Goal: Transaction & Acquisition: Book appointment/travel/reservation

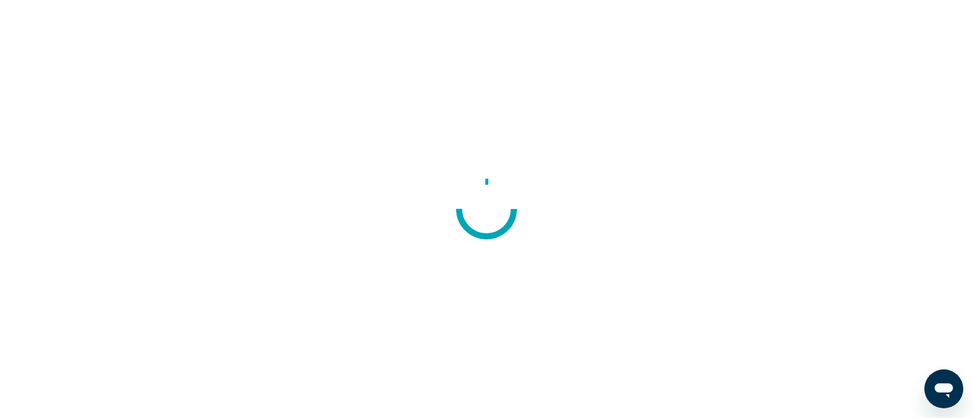
click at [487, 212] on circle at bounding box center [488, 209] width 55 height 55
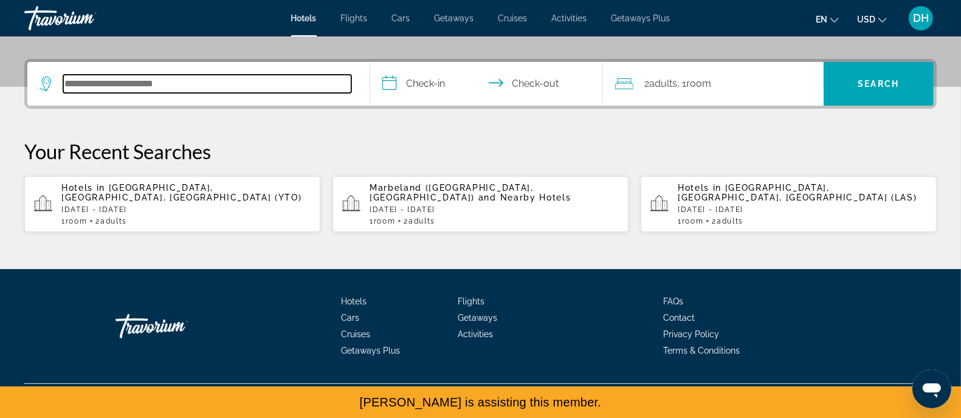
click at [232, 93] on input "Search hotel destination" at bounding box center [207, 84] width 288 height 18
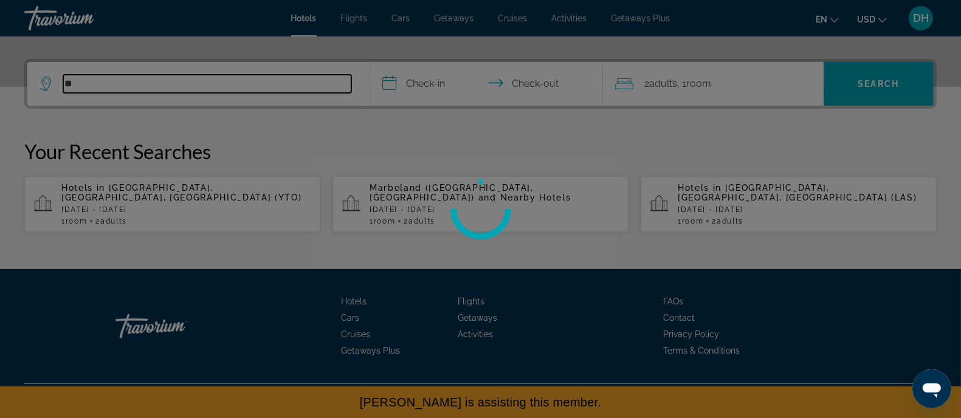
type input "*"
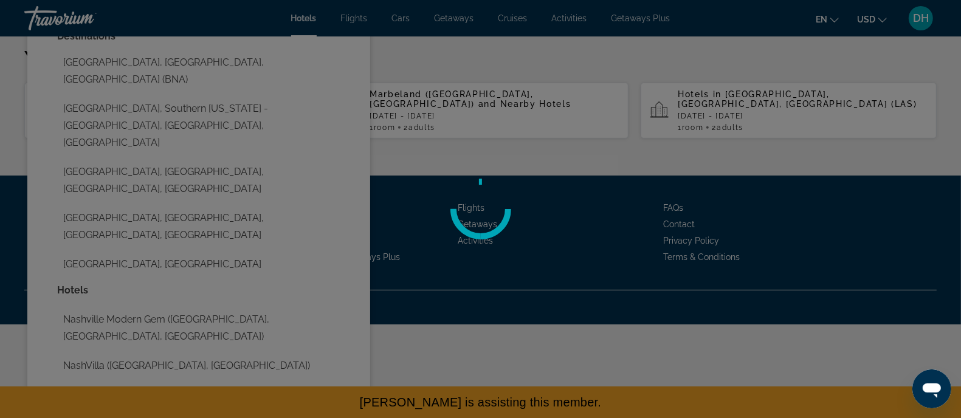
type input "*********"
click at [195, 168] on div at bounding box center [480, 209] width 961 height 418
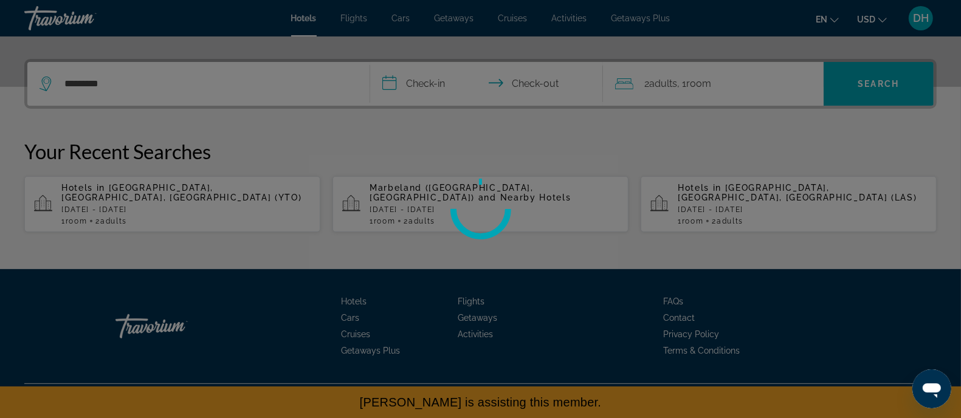
click at [423, 83] on div at bounding box center [480, 209] width 961 height 418
click at [350, 92] on div at bounding box center [480, 209] width 961 height 418
click at [258, 137] on div at bounding box center [480, 209] width 961 height 418
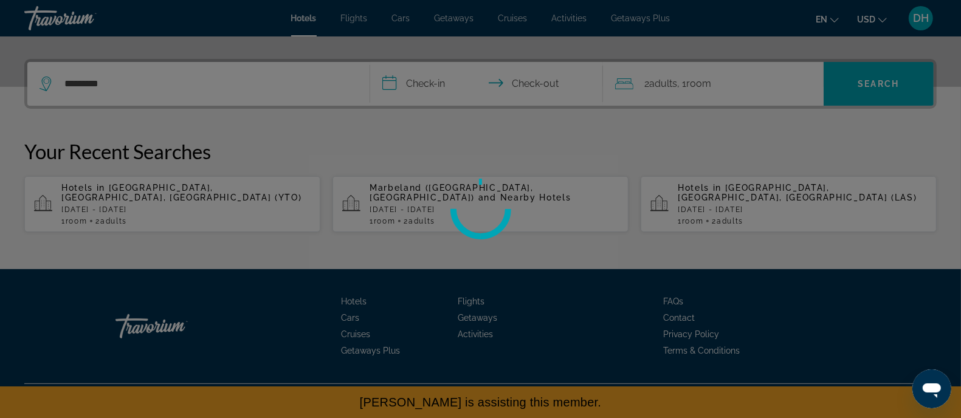
click at [258, 137] on div at bounding box center [480, 209] width 961 height 418
click at [481, 212] on div at bounding box center [480, 209] width 61 height 61
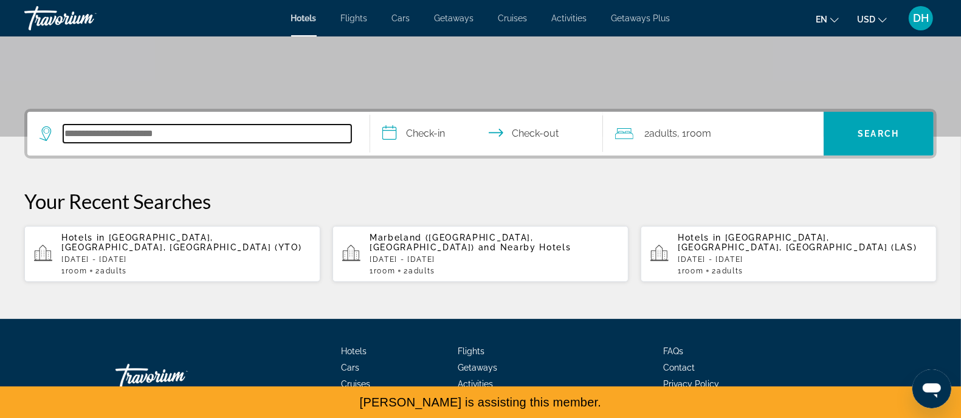
click at [239, 143] on input "Search hotel destination" at bounding box center [207, 134] width 288 height 18
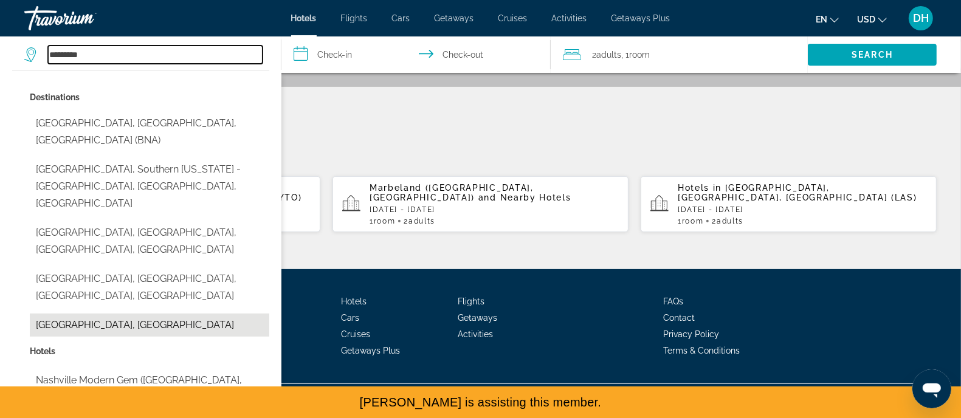
scroll to position [451, 0]
click at [140, 337] on button "[GEOGRAPHIC_DATA], [GEOGRAPHIC_DATA]" at bounding box center [149, 325] width 239 height 23
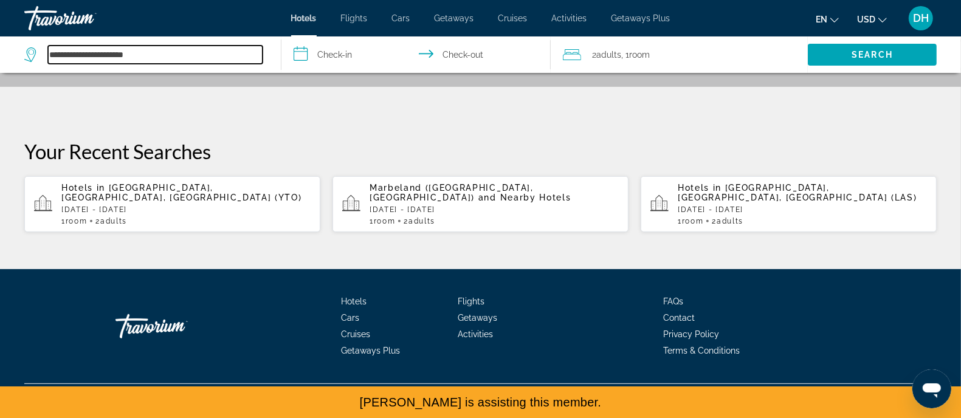
click at [122, 64] on input "**********" at bounding box center [155, 55] width 215 height 18
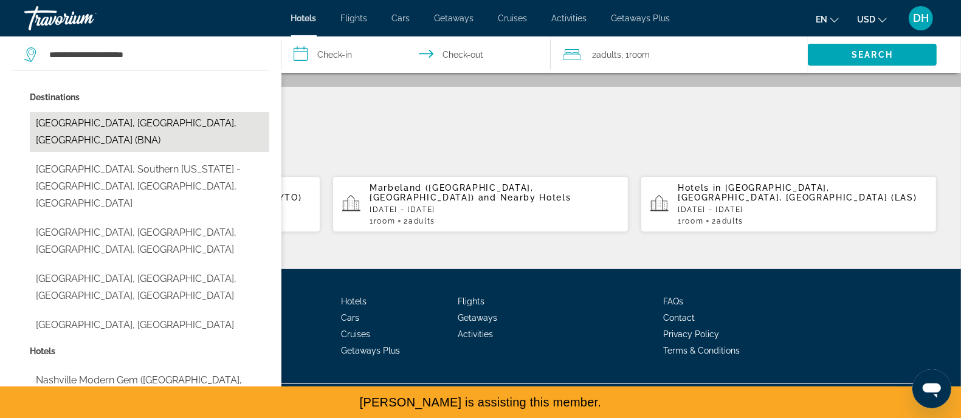
click at [99, 148] on button "[GEOGRAPHIC_DATA], [GEOGRAPHIC_DATA], [GEOGRAPHIC_DATA] (BNA)" at bounding box center [149, 132] width 239 height 40
type input "**********"
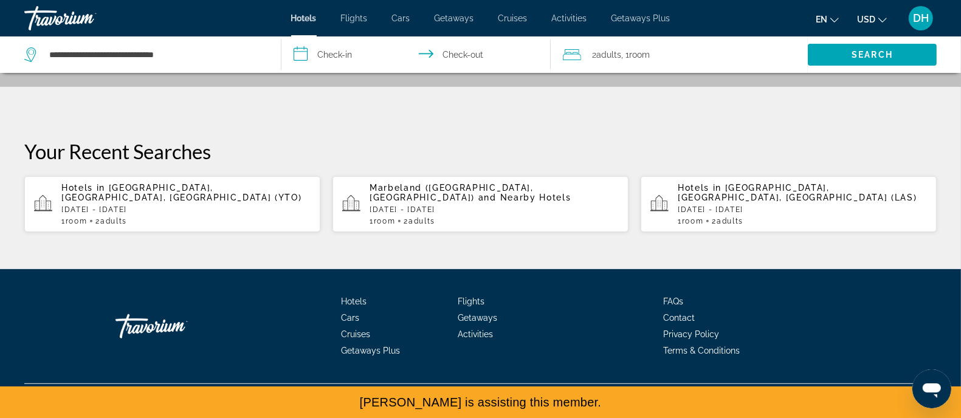
click at [351, 75] on input "**********" at bounding box center [418, 56] width 274 height 40
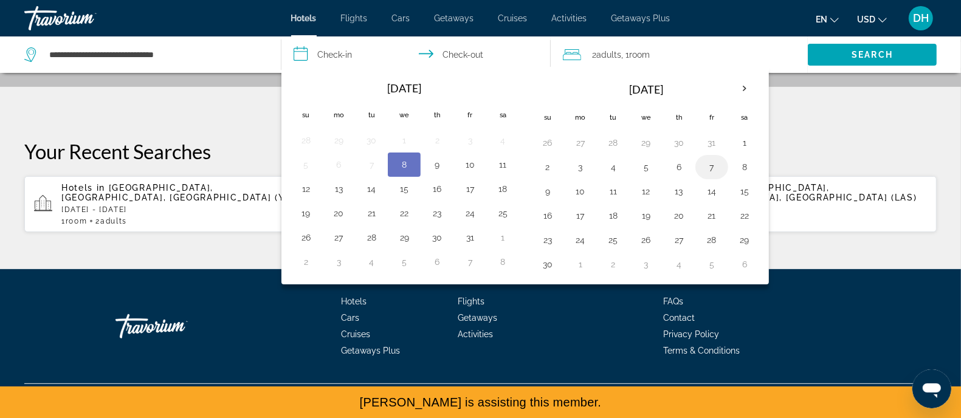
click at [722, 176] on button "7" at bounding box center [711, 167] width 19 height 17
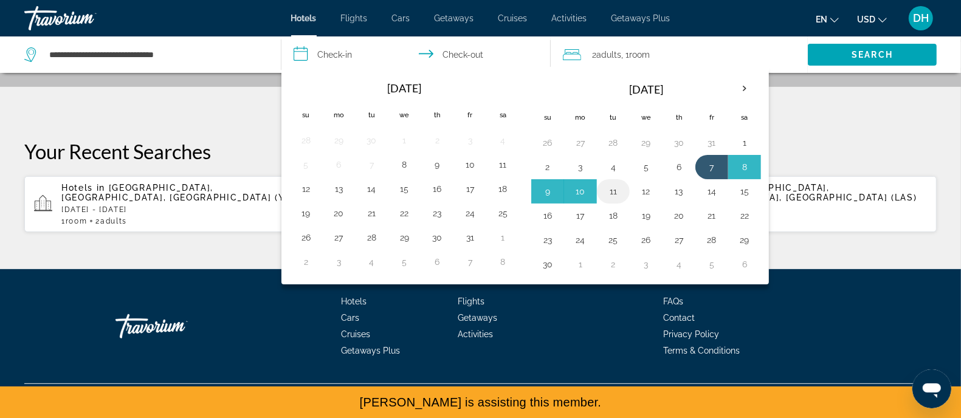
click at [623, 200] on button "11" at bounding box center [613, 191] width 19 height 17
type input "**********"
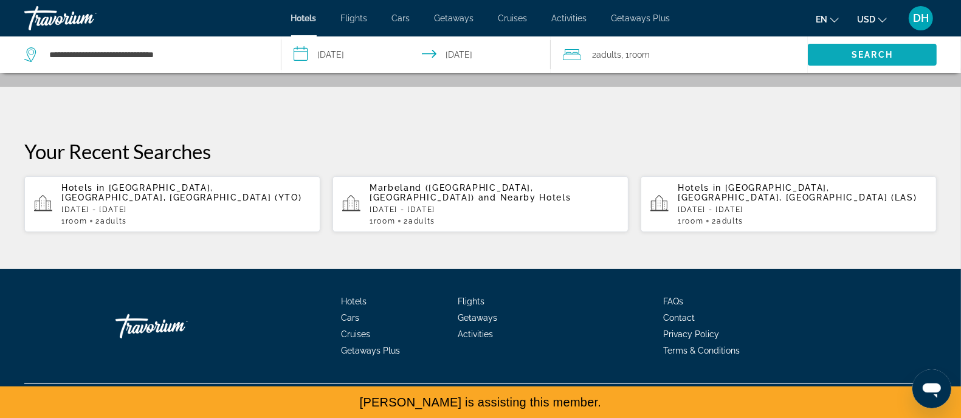
click at [852, 60] on span "Search" at bounding box center [872, 55] width 41 height 10
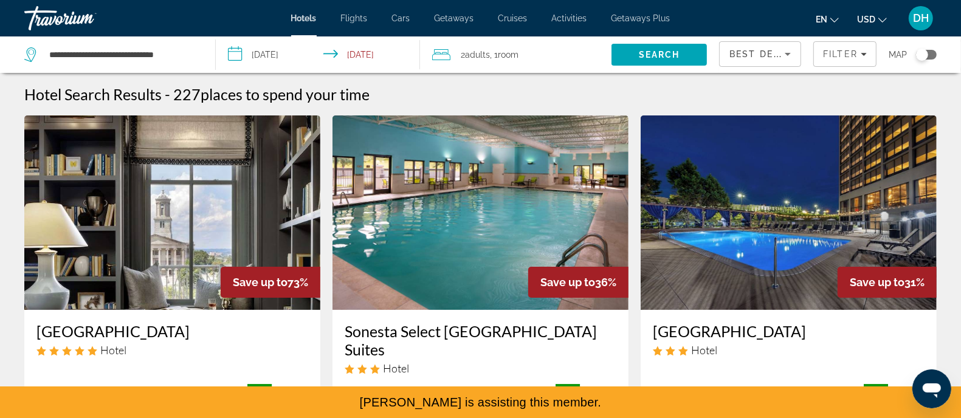
scroll to position [304, 0]
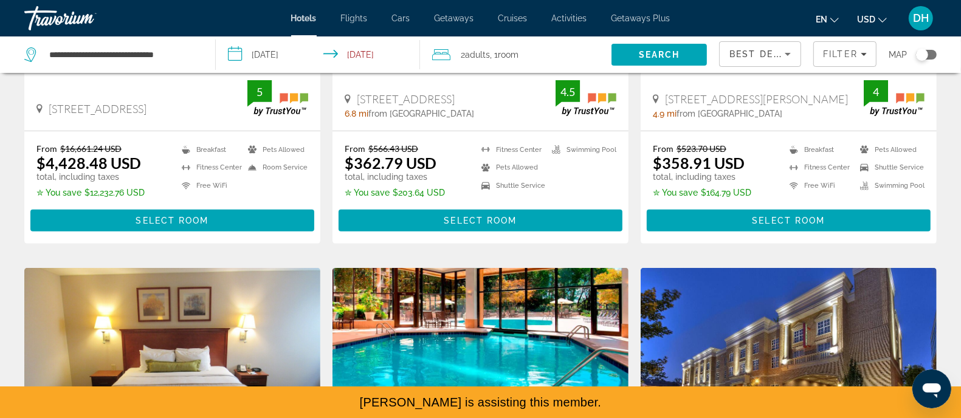
click at [712, 36] on h3 "[GEOGRAPHIC_DATA]" at bounding box center [789, 27] width 272 height 18
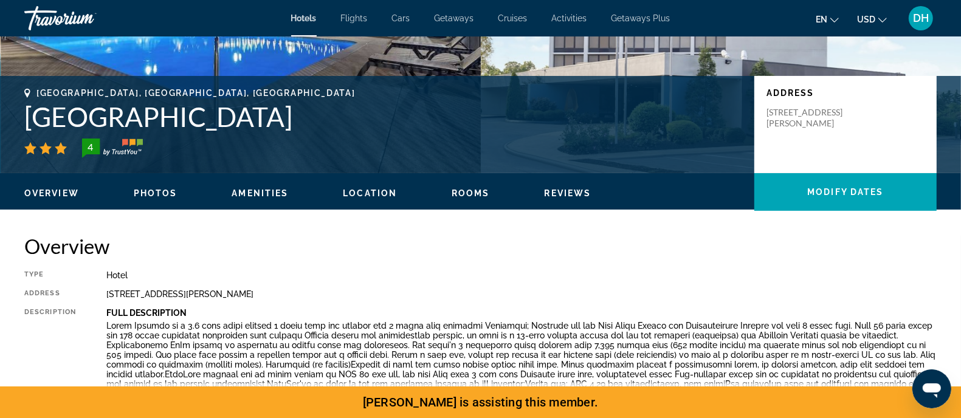
scroll to position [532, 0]
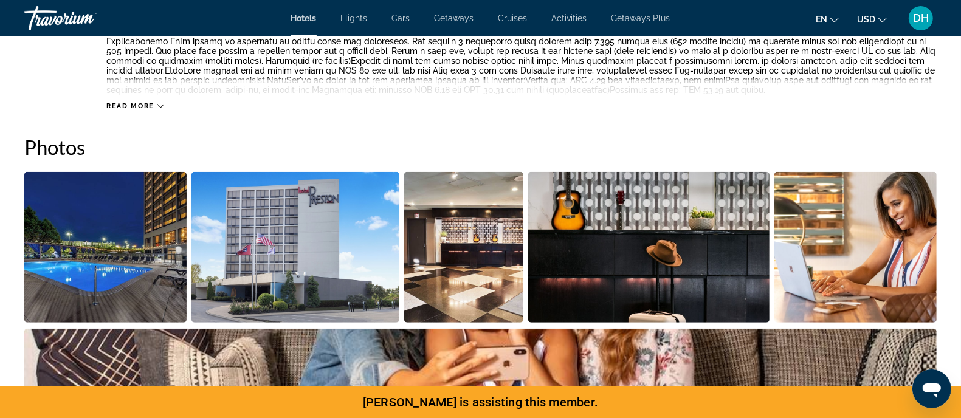
drag, startPoint x: 904, startPoint y: 0, endPoint x: 517, endPoint y: 143, distance: 412.9
click at [517, 14] on p "Full Description" at bounding box center [521, 9] width 830 height 10
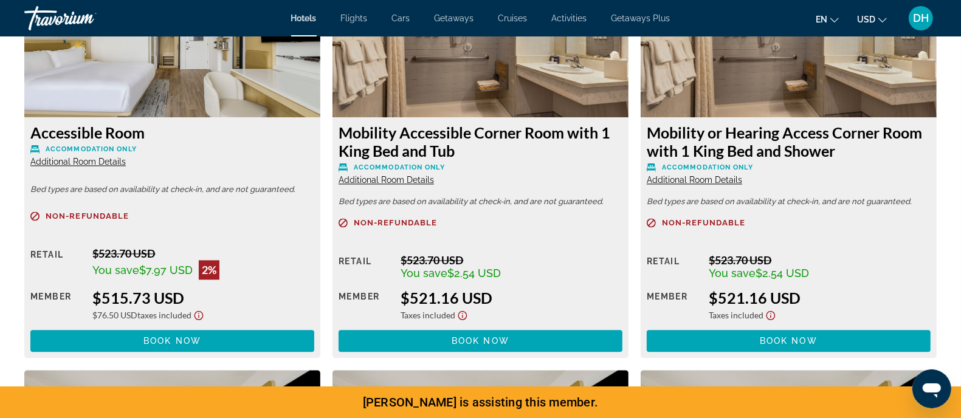
scroll to position [2301, 0]
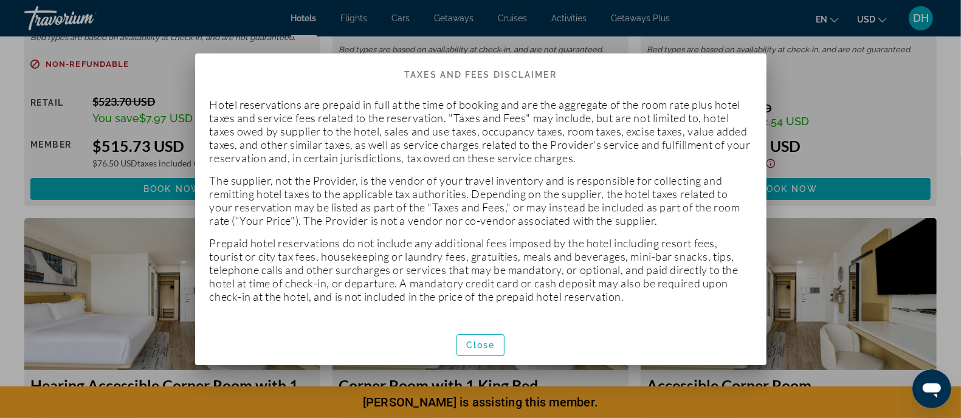
scroll to position [0, 0]
click at [190, 308] on div "Taxes and Fees Disclaimer Hotel reservations are prepaid in full at the time of…" at bounding box center [481, 209] width 584 height 312
click at [478, 350] on span "Close" at bounding box center [480, 345] width 29 height 10
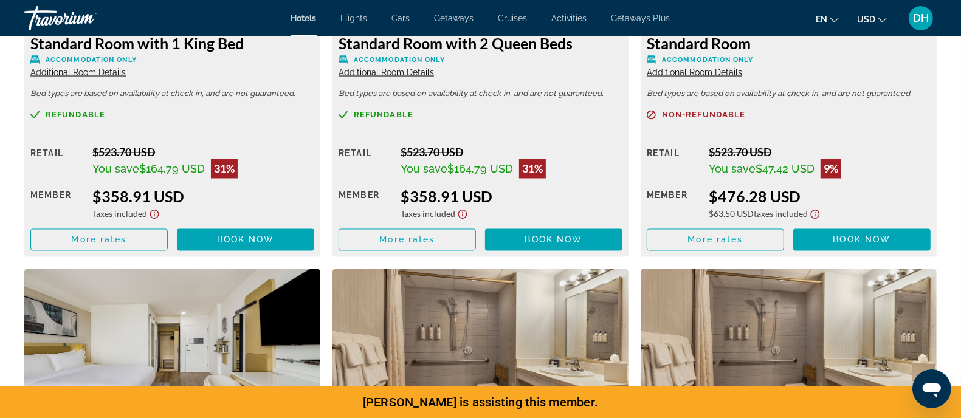
scroll to position [2225, 0]
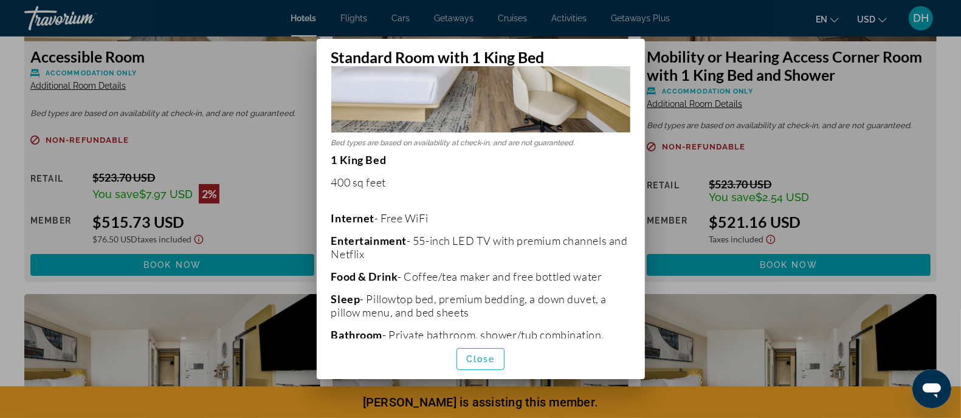
scroll to position [228, 0]
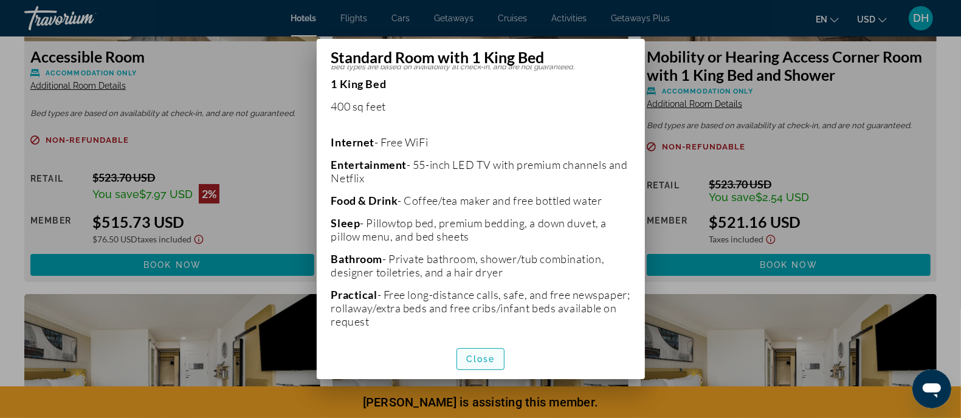
click at [481, 370] on span "button" at bounding box center [480, 359] width 47 height 29
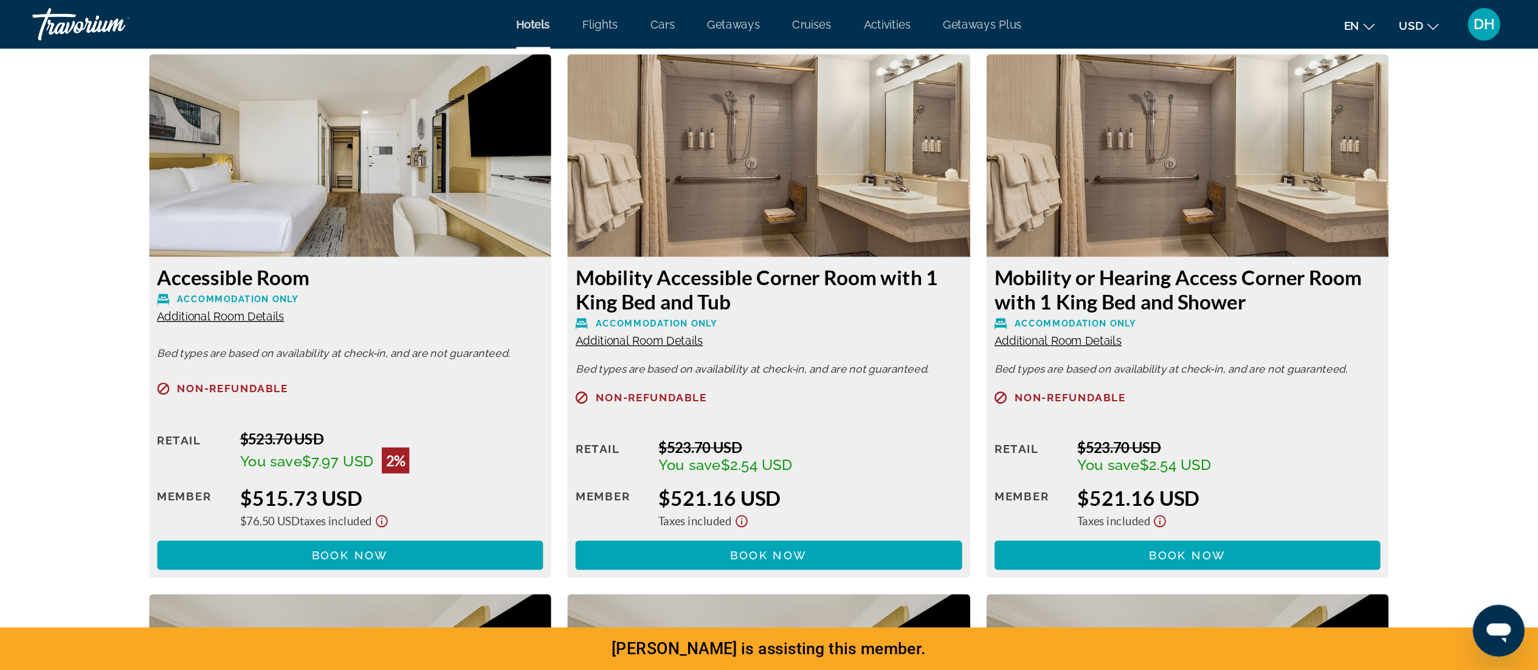
scroll to position [2074, 0]
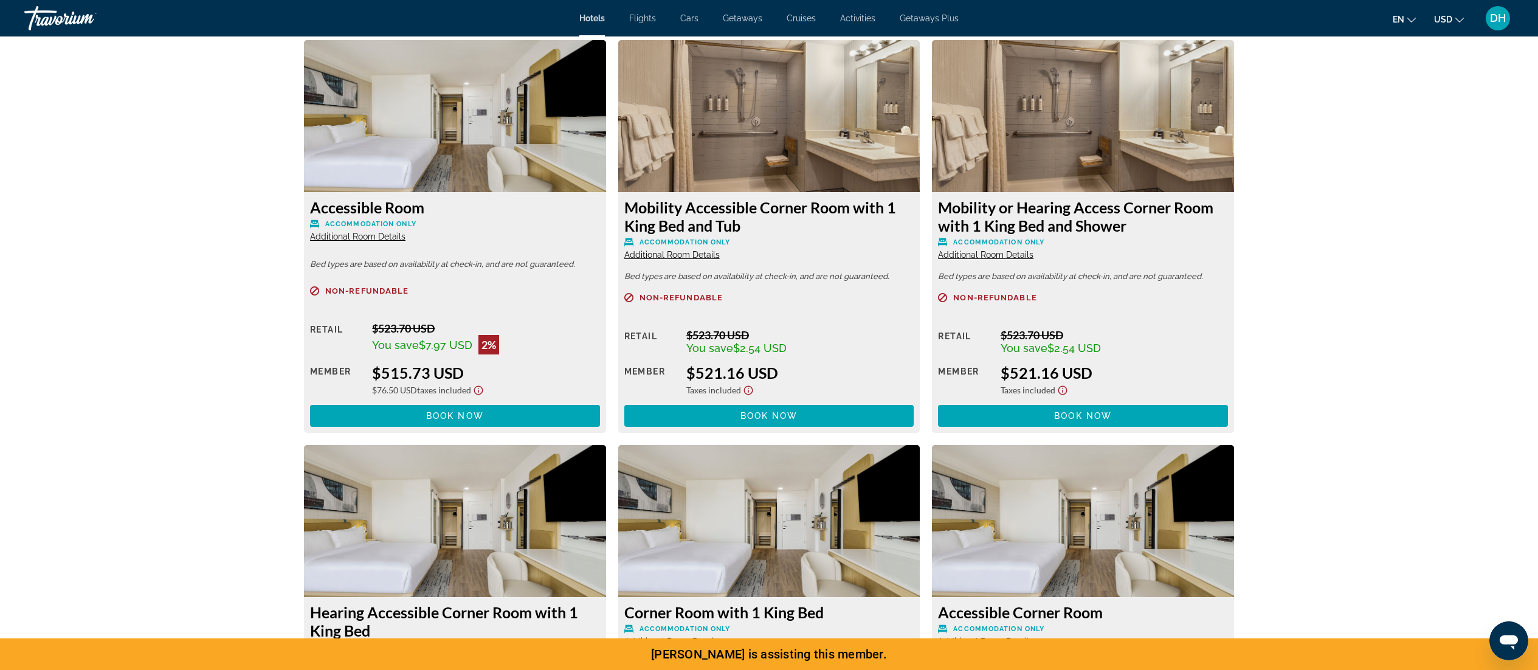
drag, startPoint x: 922, startPoint y: 2, endPoint x: 1030, endPoint y: 60, distance: 122.1
click at [960, 60] on div "**********" at bounding box center [769, 586] width 930 height 2099
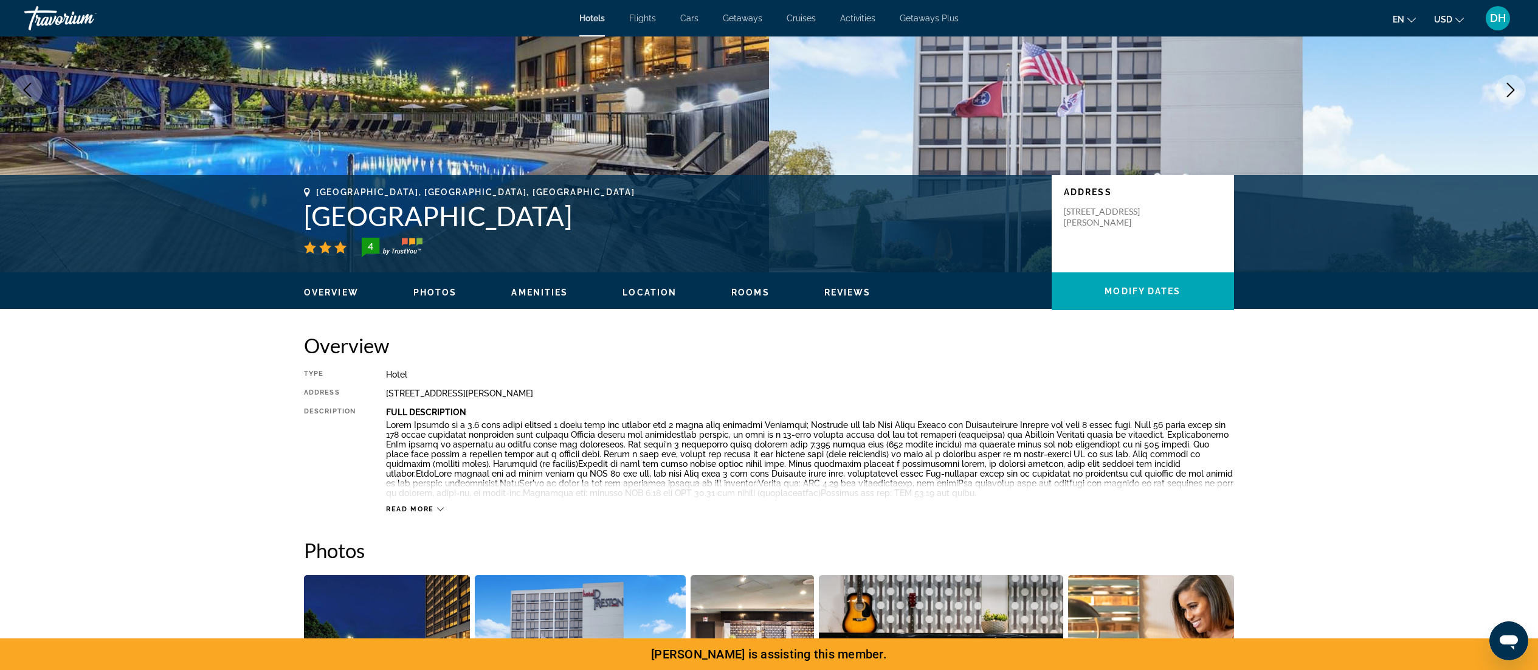
scroll to position [0, 0]
